Goal: Task Accomplishment & Management: Manage account settings

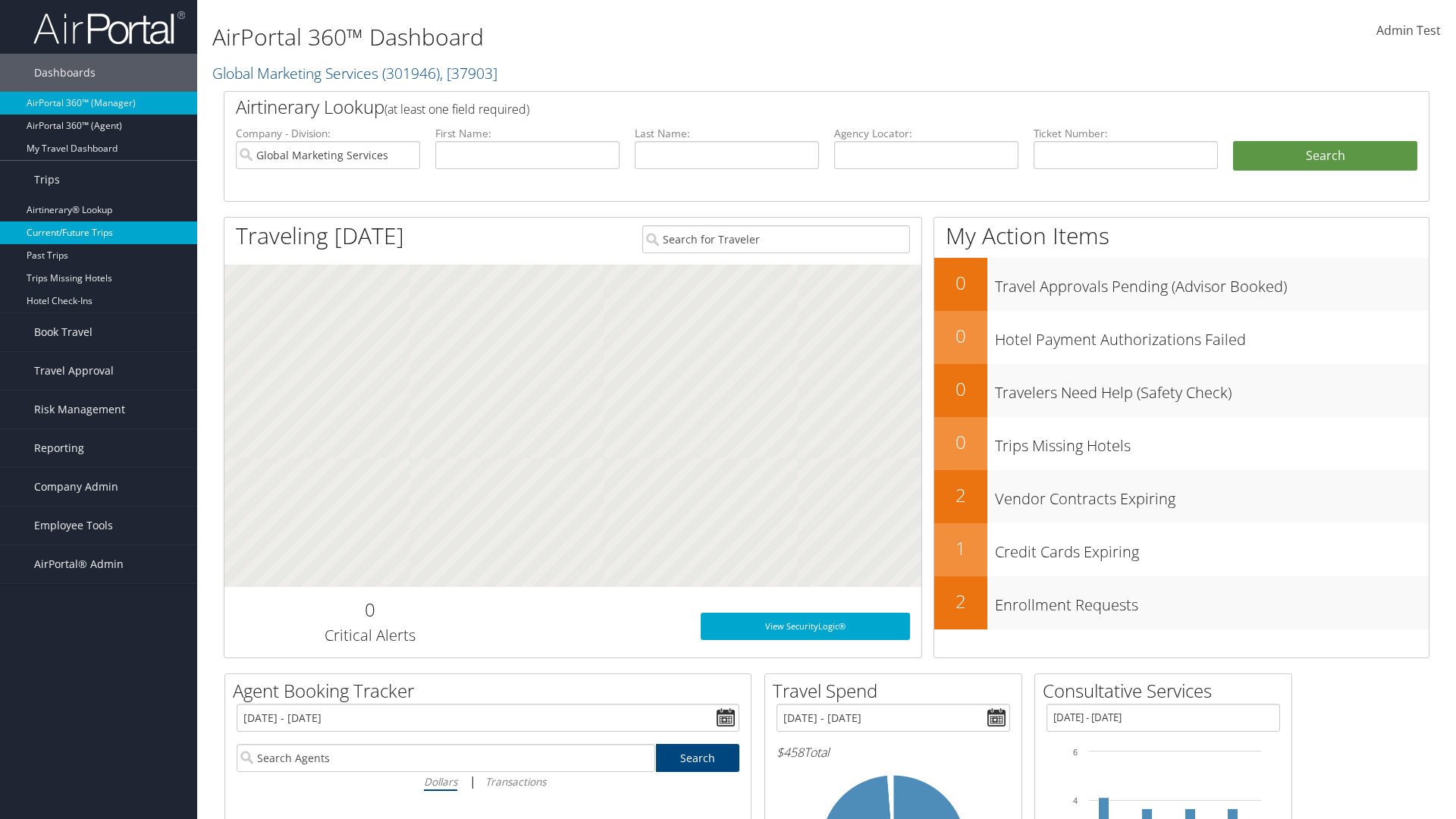
click at [98, 233] on link "Current/Future Trips" at bounding box center [98, 232] width 197 height 22
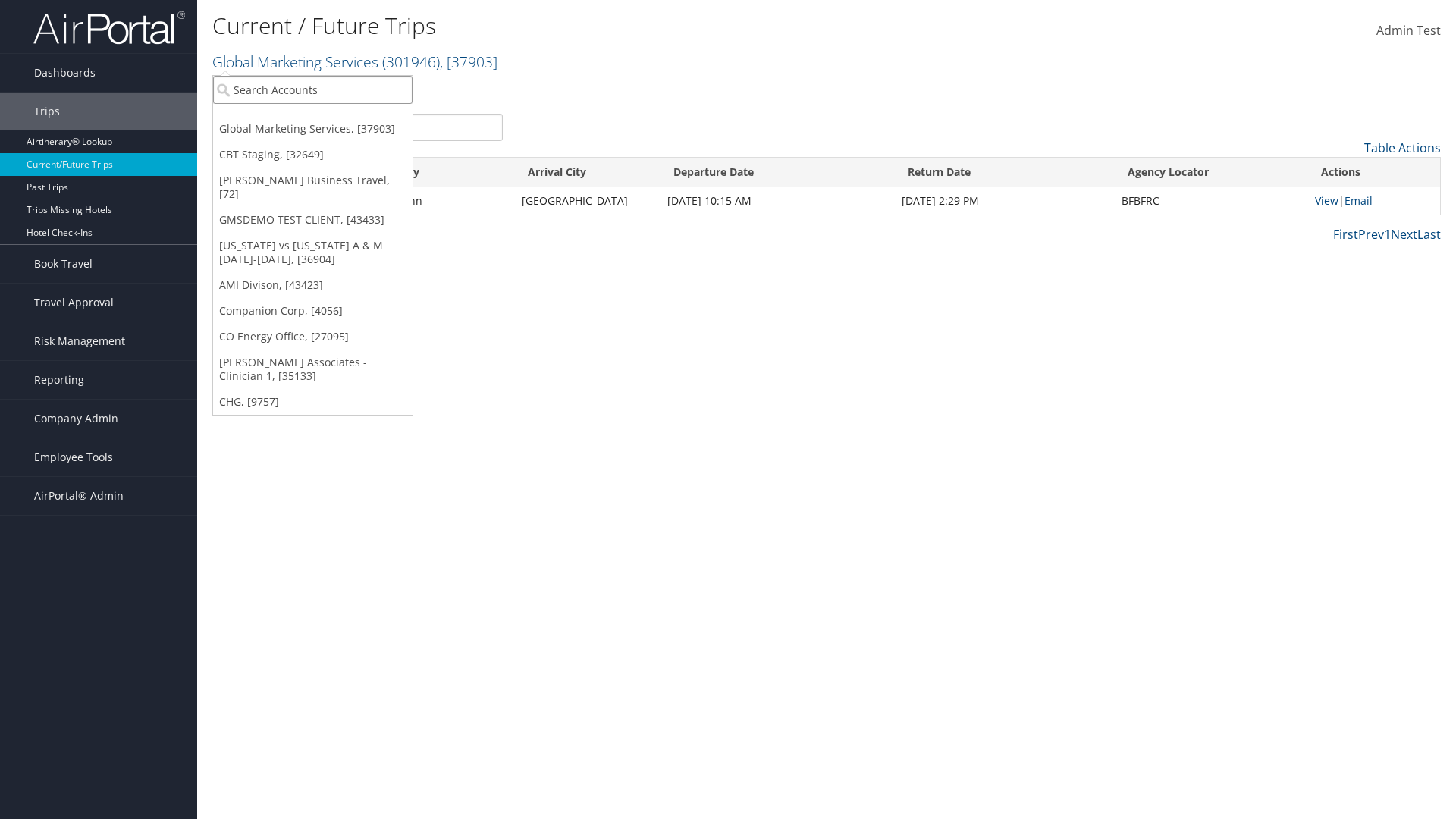
click at [312, 90] on input "search" at bounding box center [312, 90] width 200 height 28
type input "[PERSON_NAME] Business Travel"
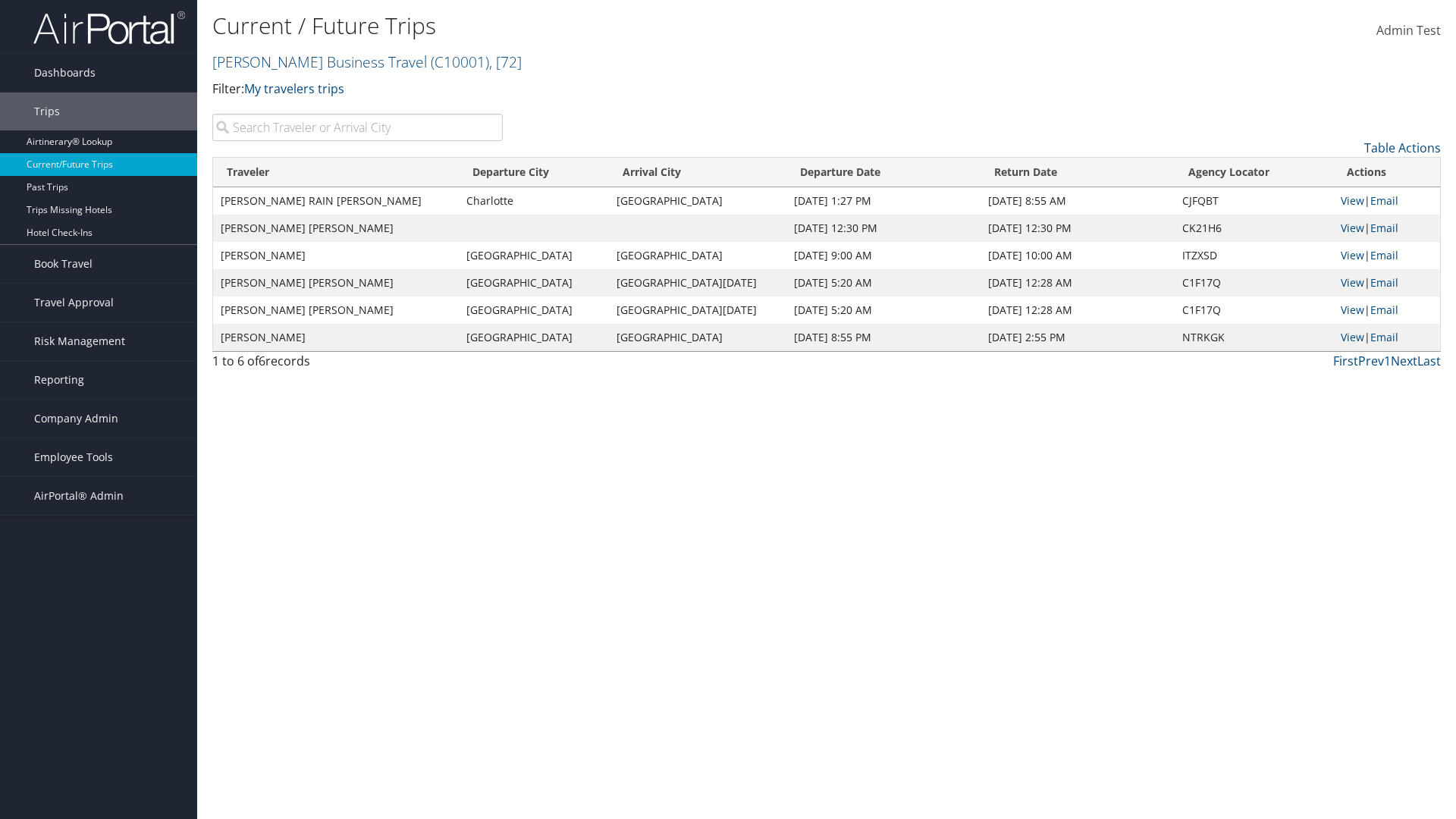
click at [357, 127] on input "search" at bounding box center [357, 127] width 291 height 28
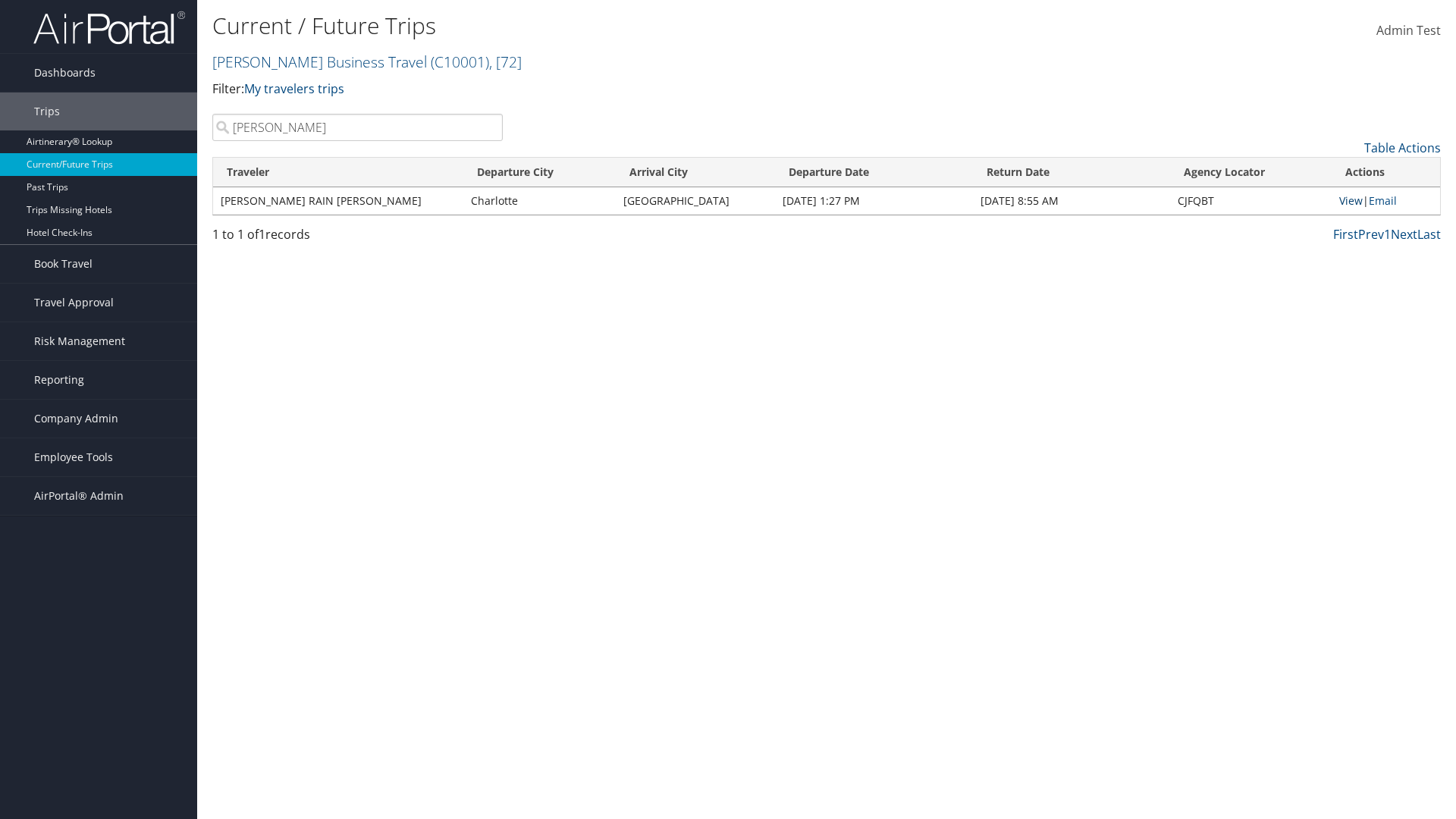
type input "TATUM"
click at [1349, 200] on link "View" at bounding box center [1351, 200] width 23 height 14
click at [98, 419] on span "Company Admin" at bounding box center [76, 419] width 84 height 38
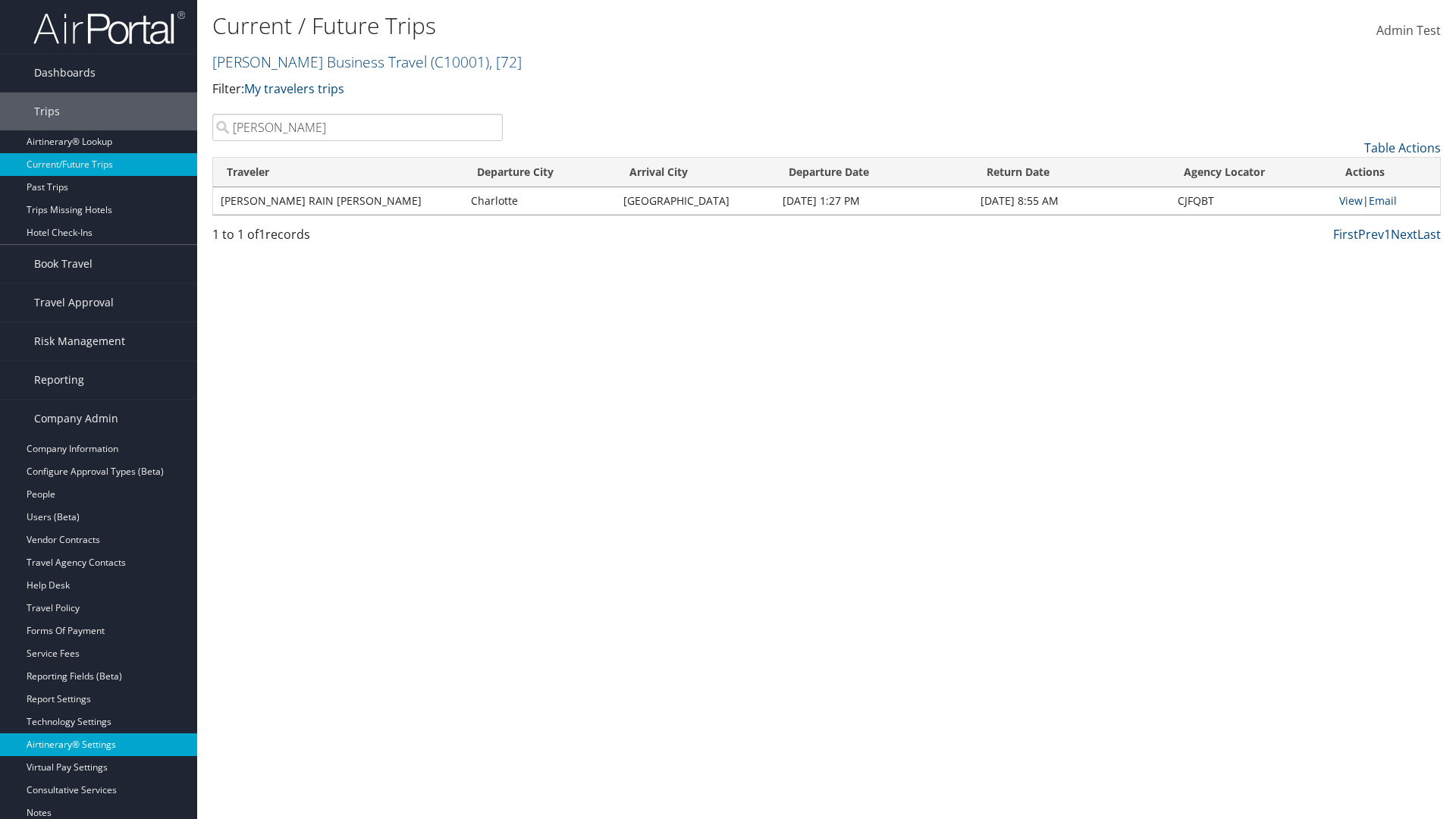
click at [98, 734] on link "Airtinerary® Settings" at bounding box center [98, 745] width 197 height 22
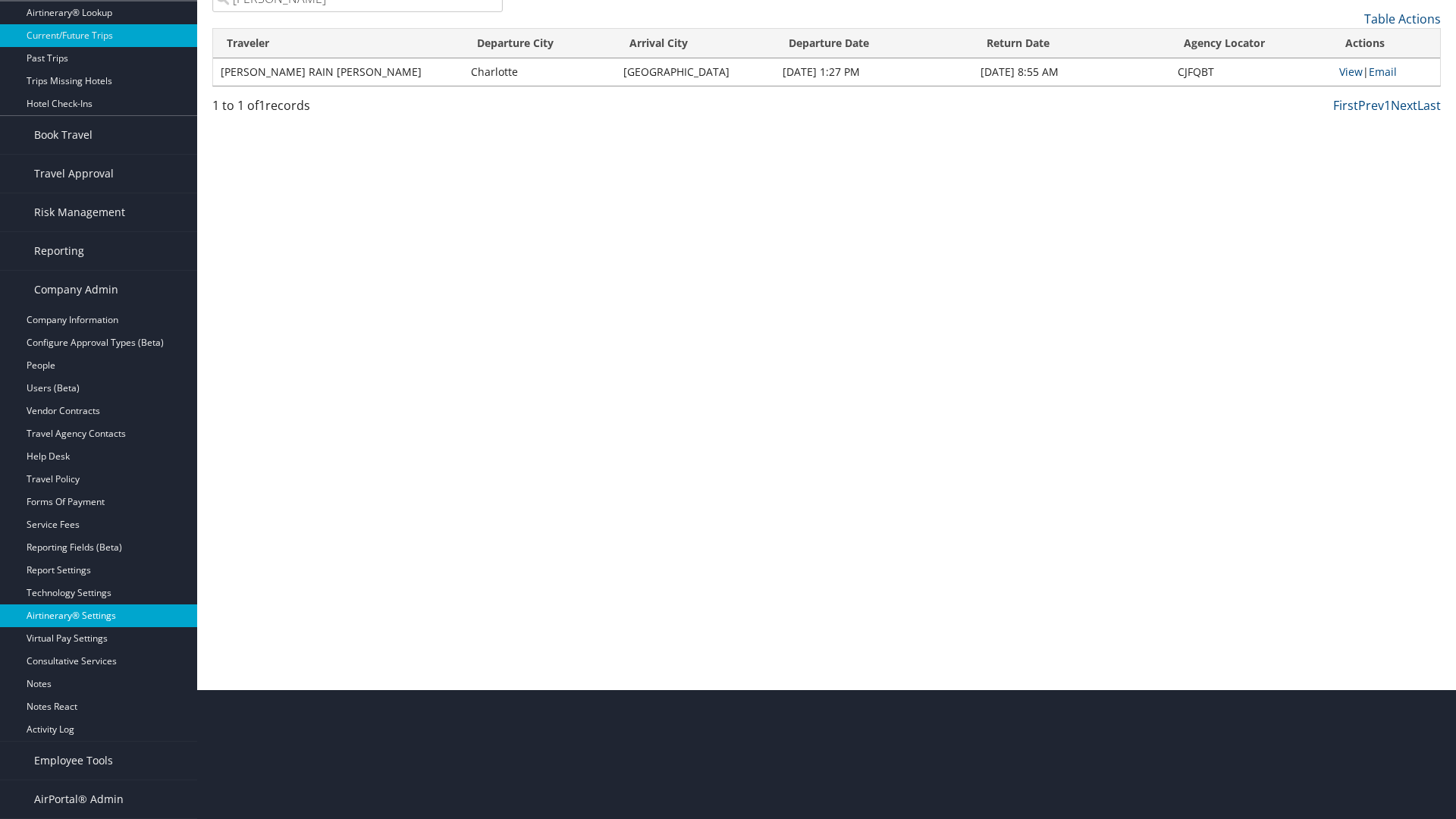
scroll to position [0, 0]
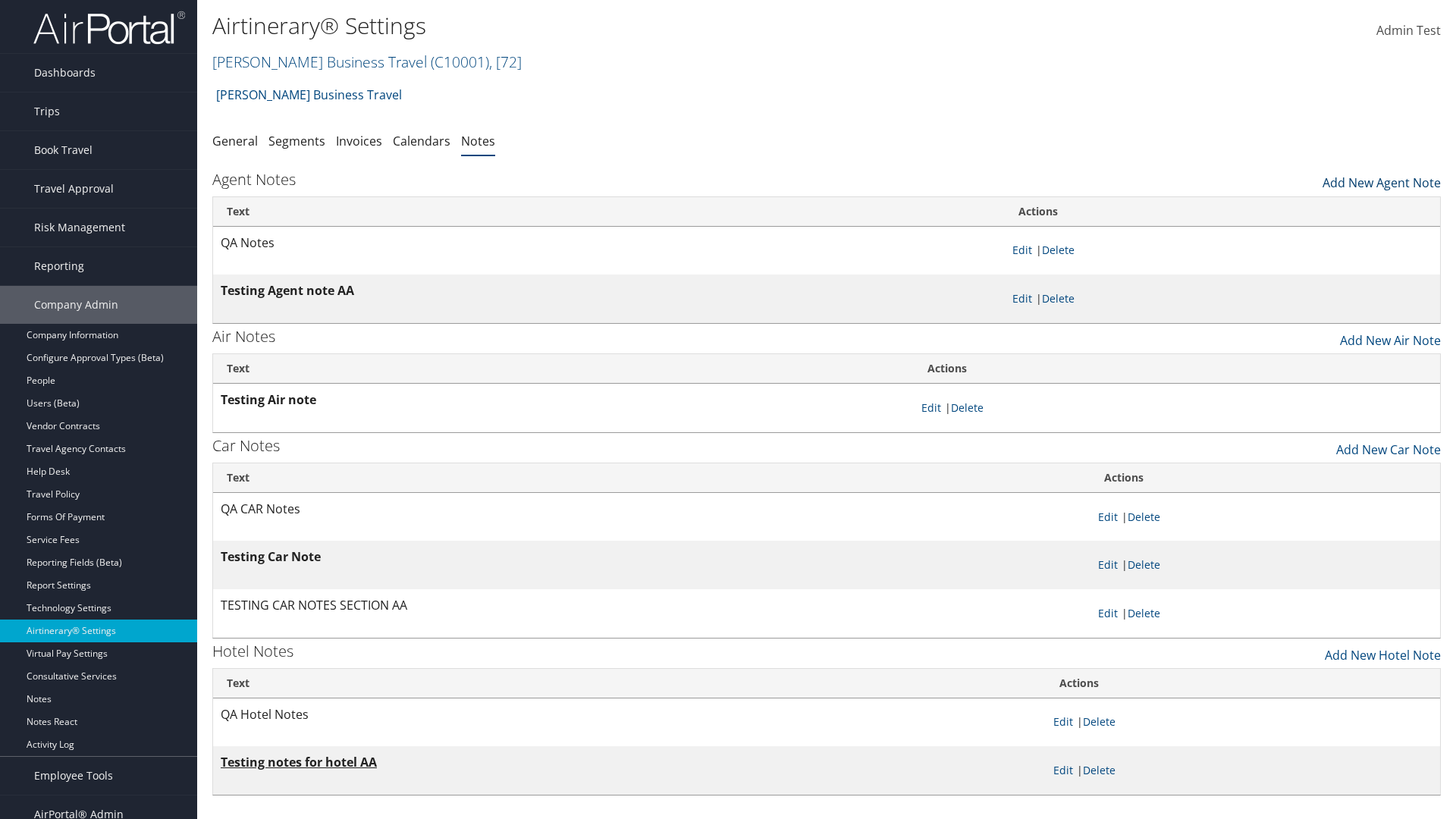
click at [1382, 179] on link "Add New Agent Note" at bounding box center [1382, 179] width 118 height 26
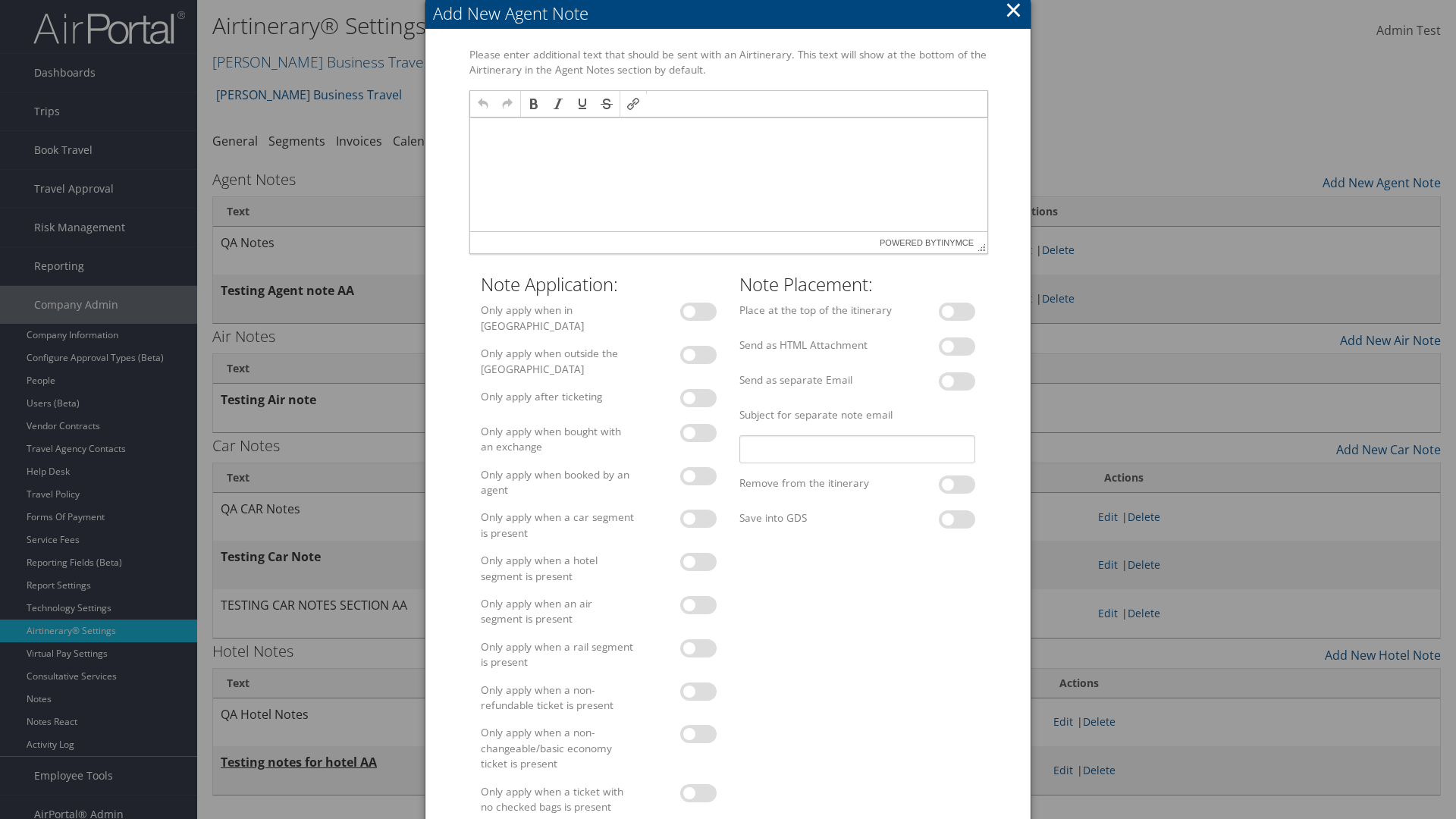
click at [728, 132] on p at bounding box center [728, 132] width 505 height 13
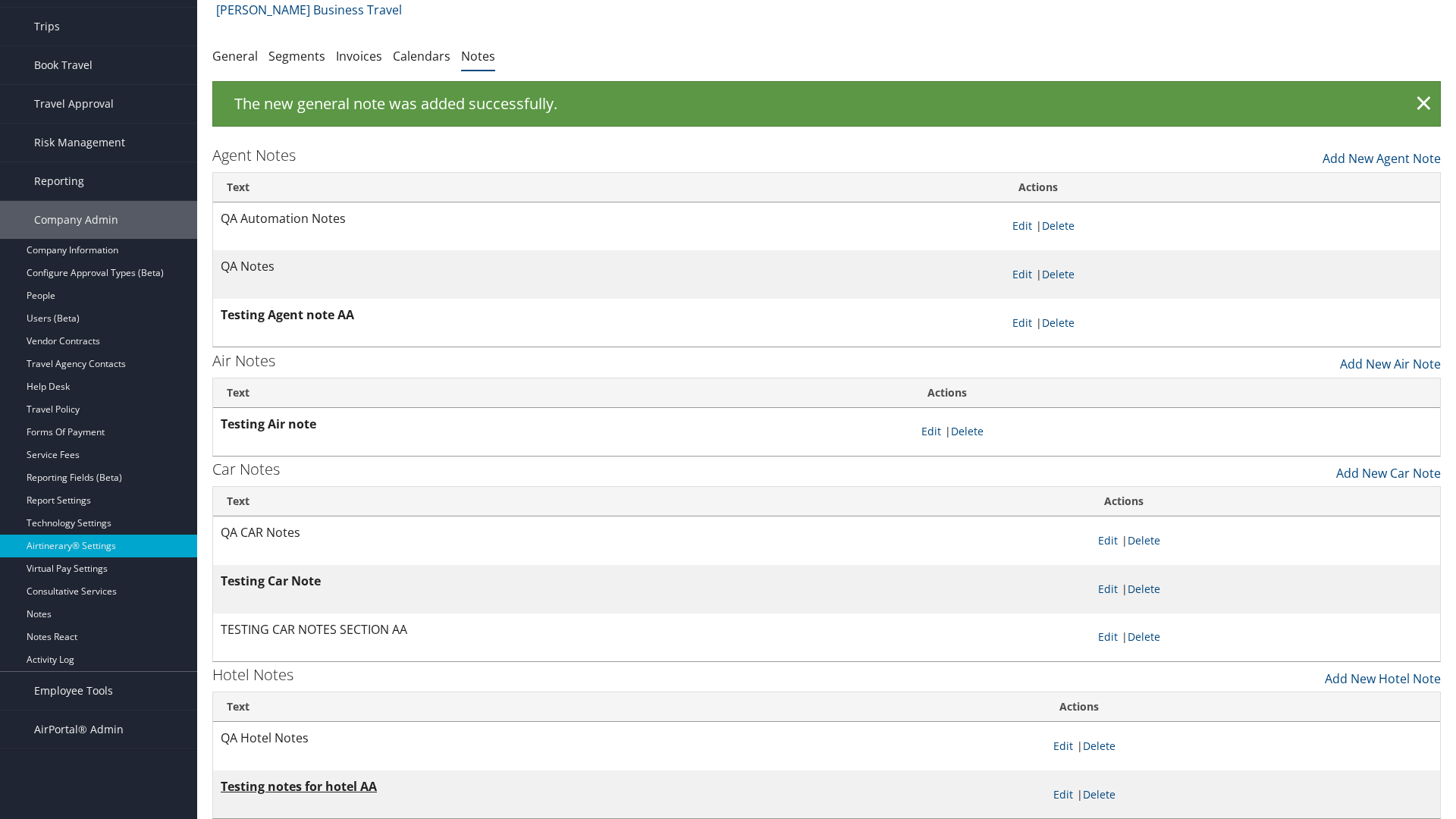
scroll to position [24, 0]
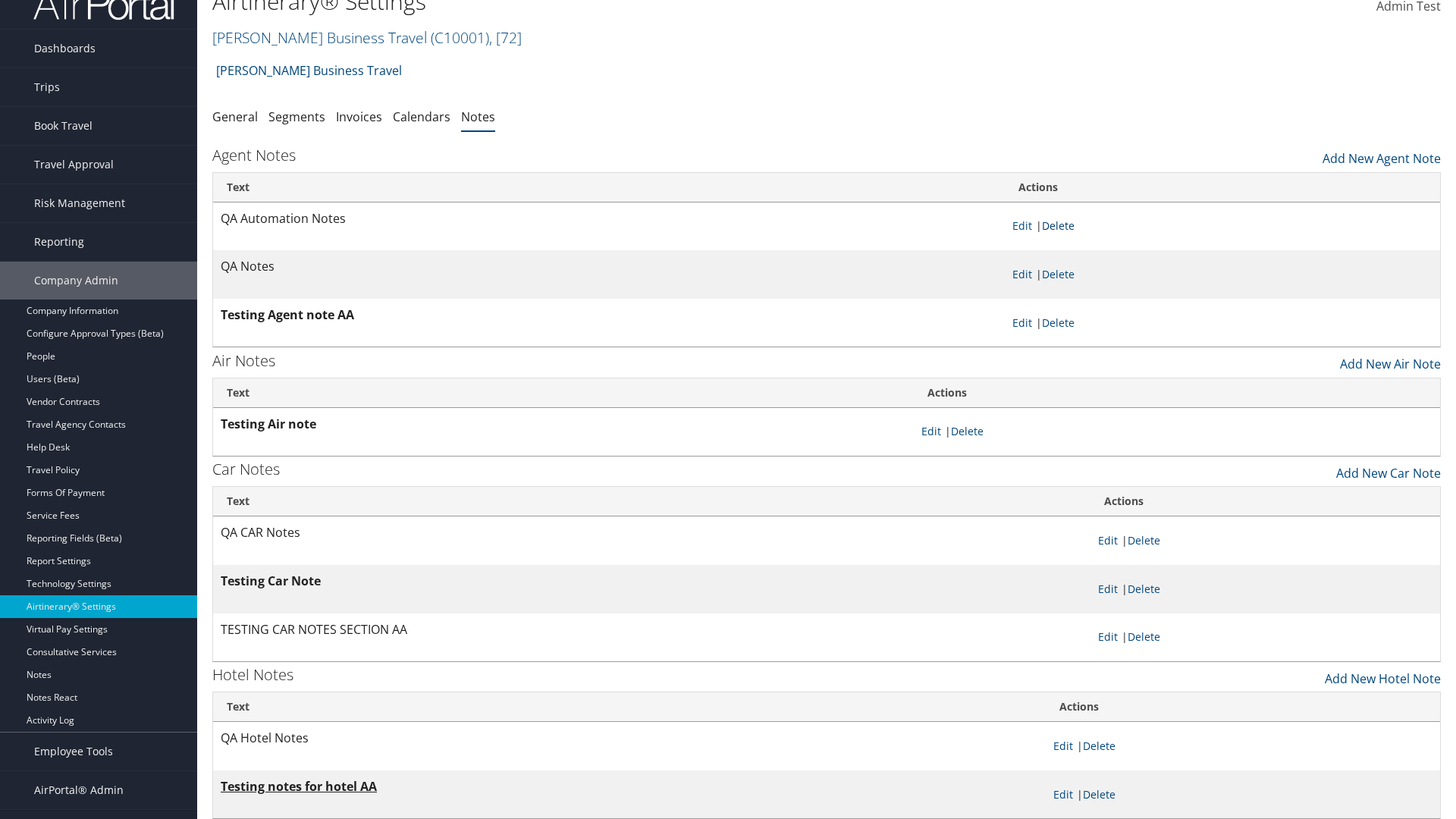
click at [1061, 226] on link "Delete" at bounding box center [1059, 226] width 32 height 14
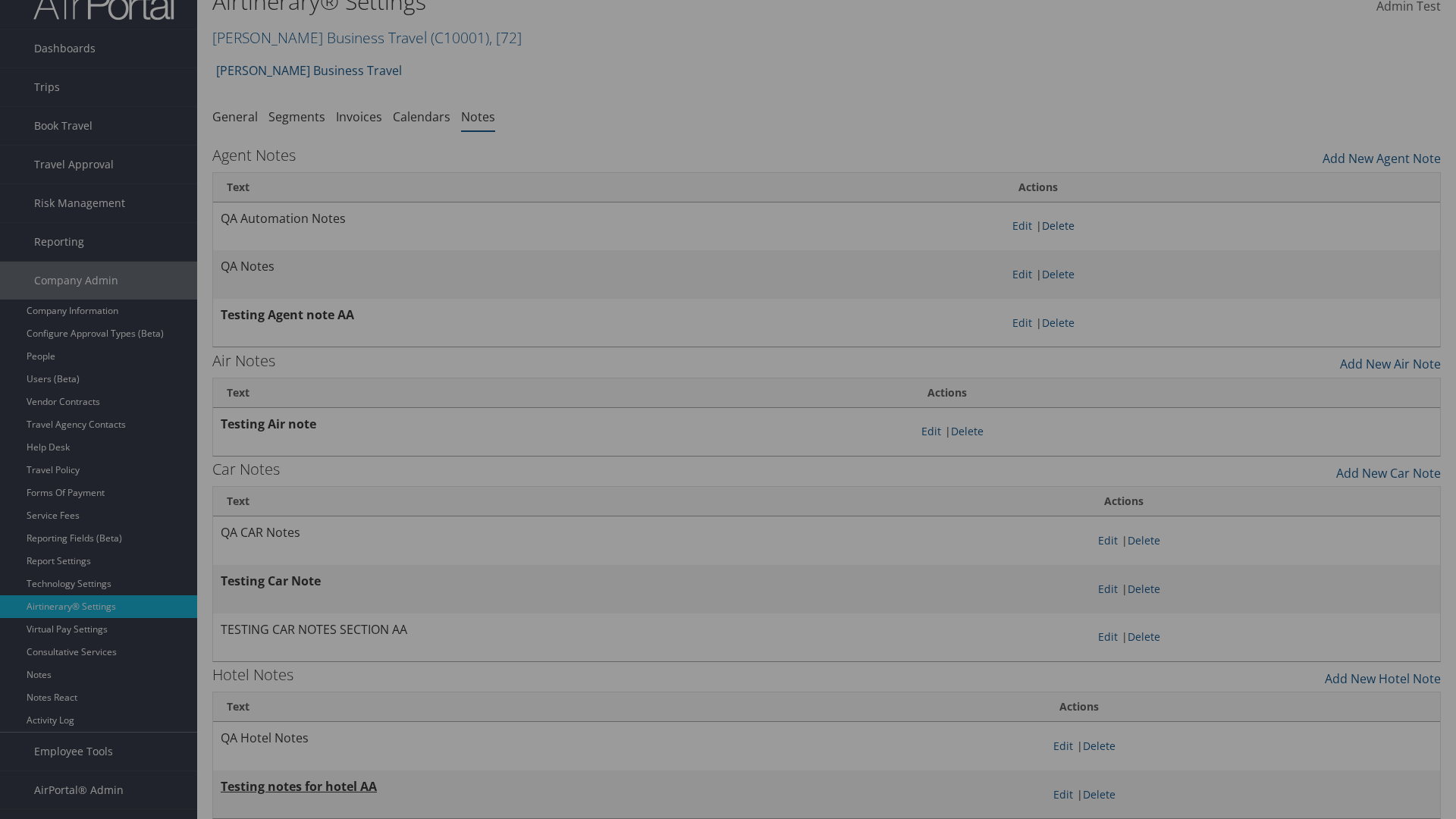
scroll to position [0, 0]
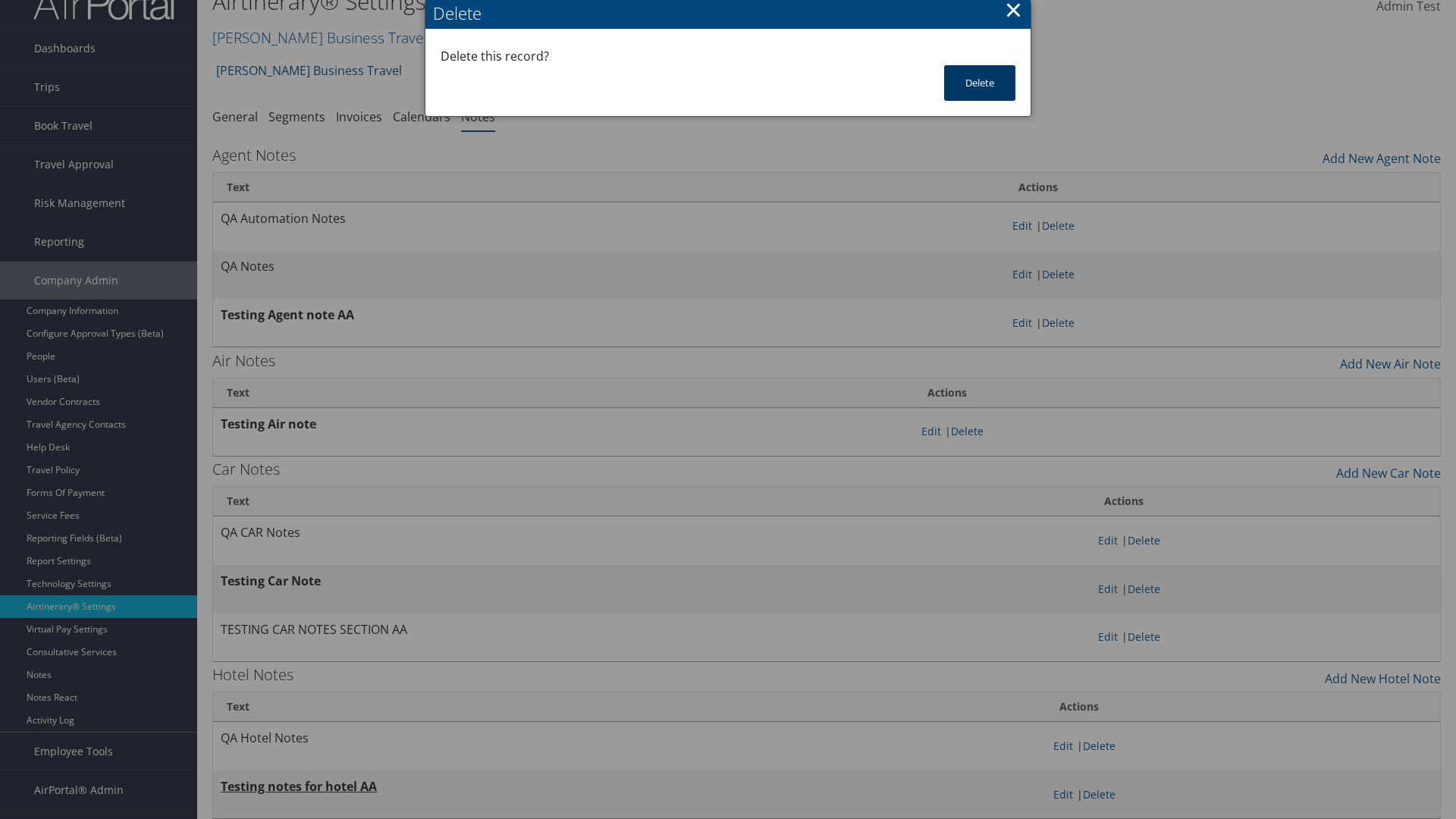
click at [980, 82] on button "Delete" at bounding box center [980, 83] width 72 height 36
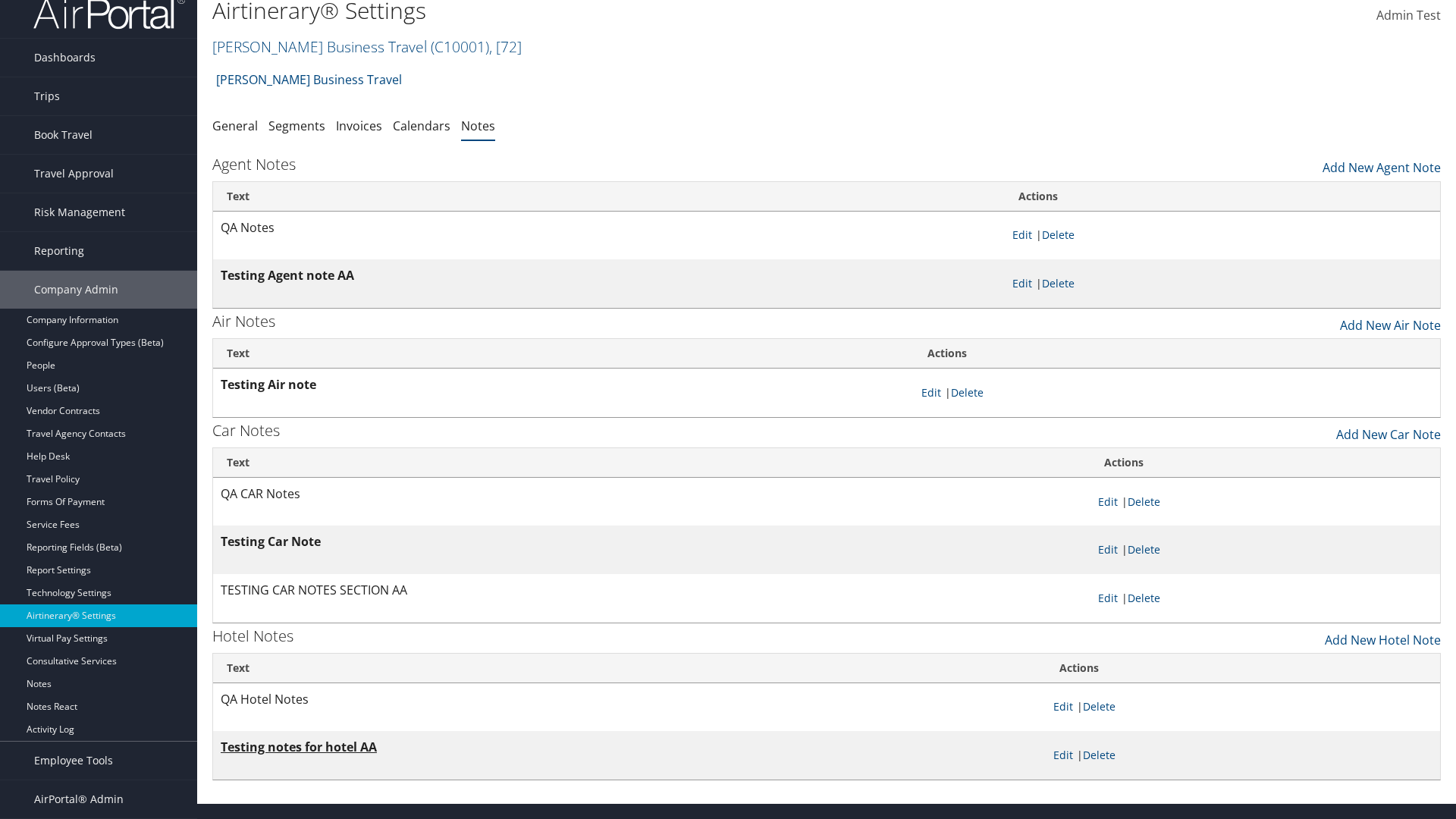
scroll to position [15, 0]
